Goal: Find specific page/section: Find specific page/section

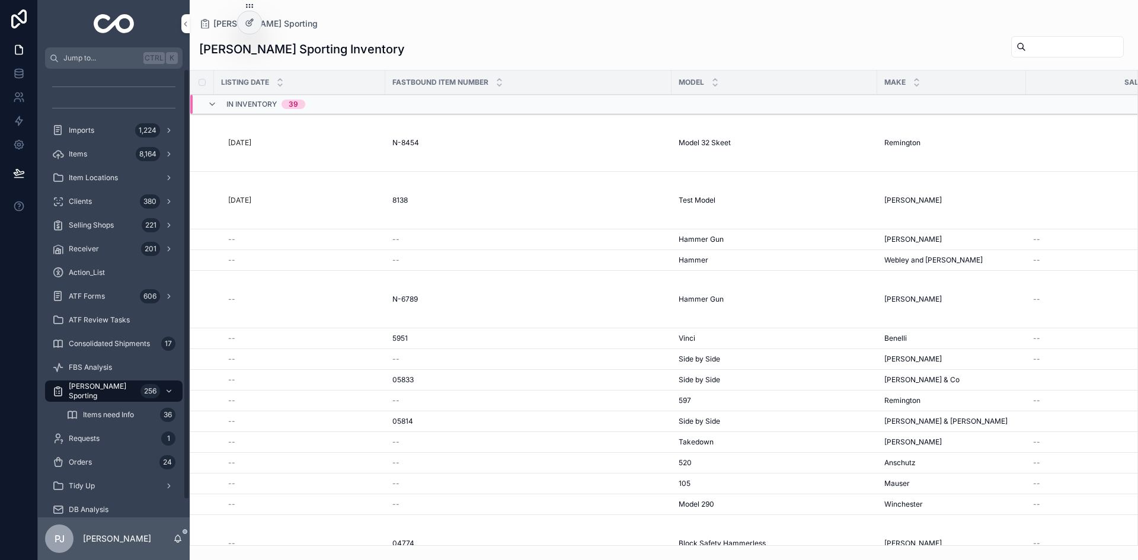
click at [85, 382] on span "[PERSON_NAME] Sporting" at bounding box center [102, 391] width 67 height 19
click at [1040, 42] on input "scrollable content" at bounding box center [1074, 47] width 97 height 17
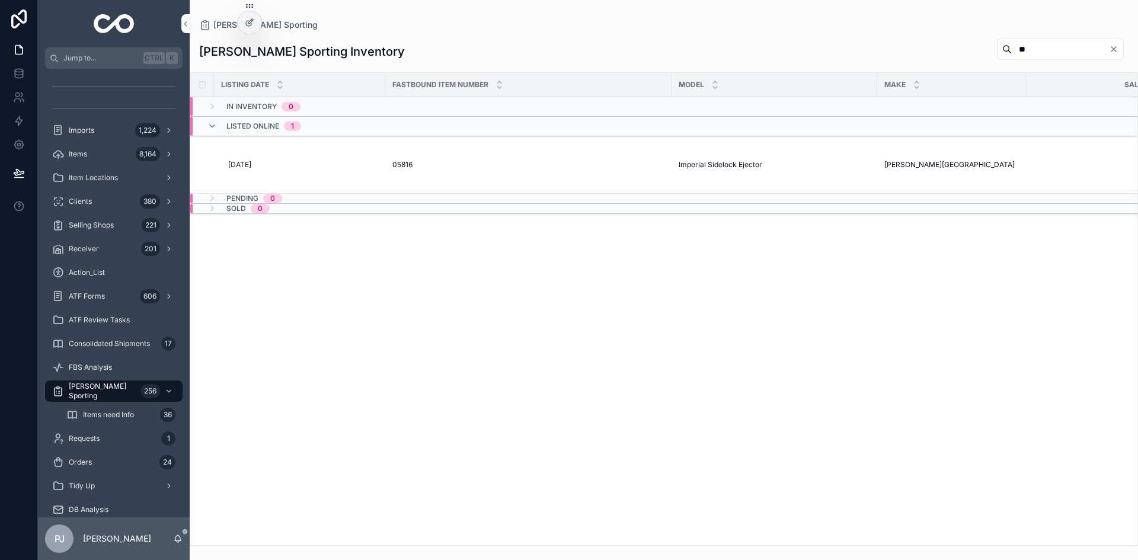
type input "*"
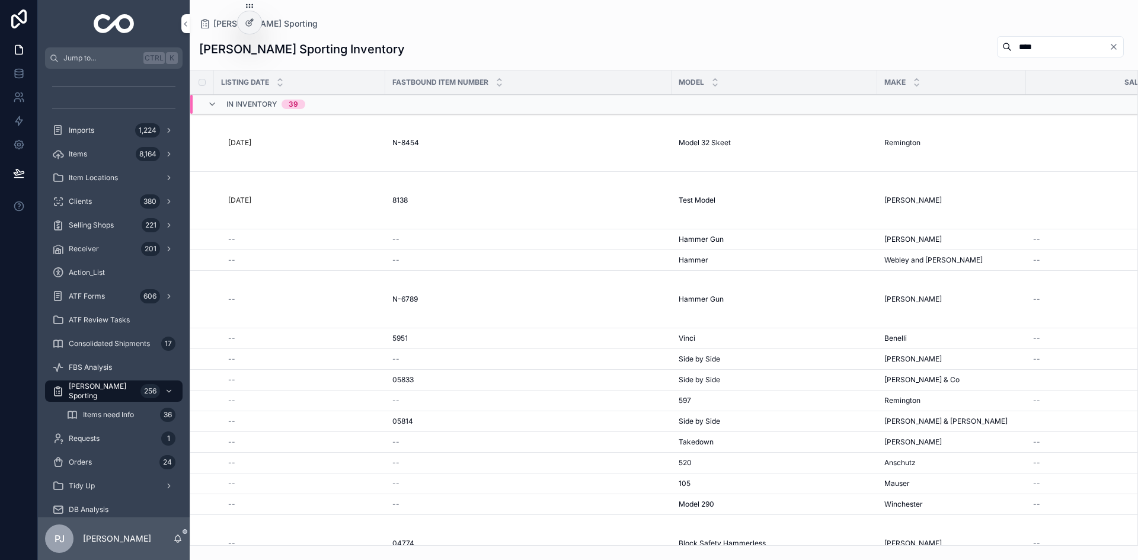
type input "*****"
